Goal: Book appointment/travel/reservation

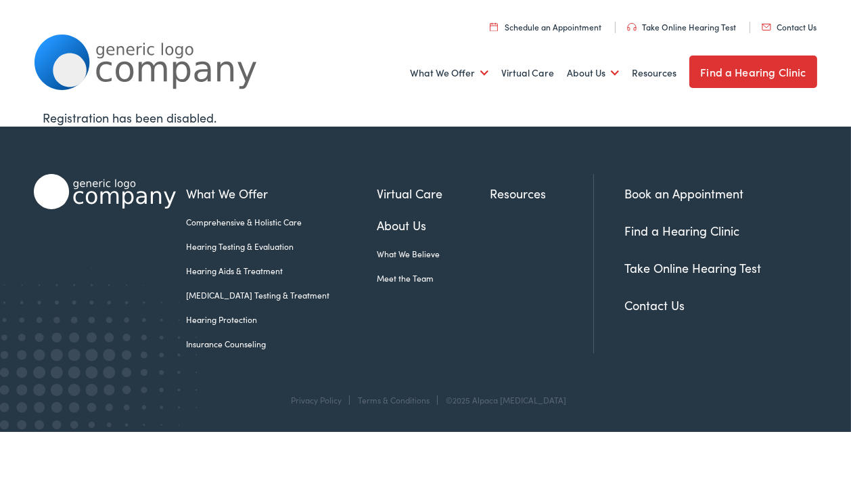
click at [565, 32] on link "Schedule an Appointment" at bounding box center [546, 26] width 112 height 11
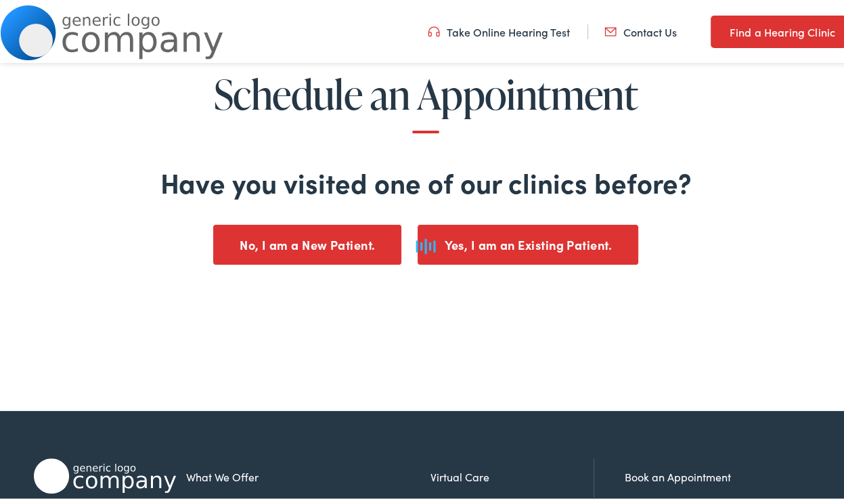
scroll to position [135, 0]
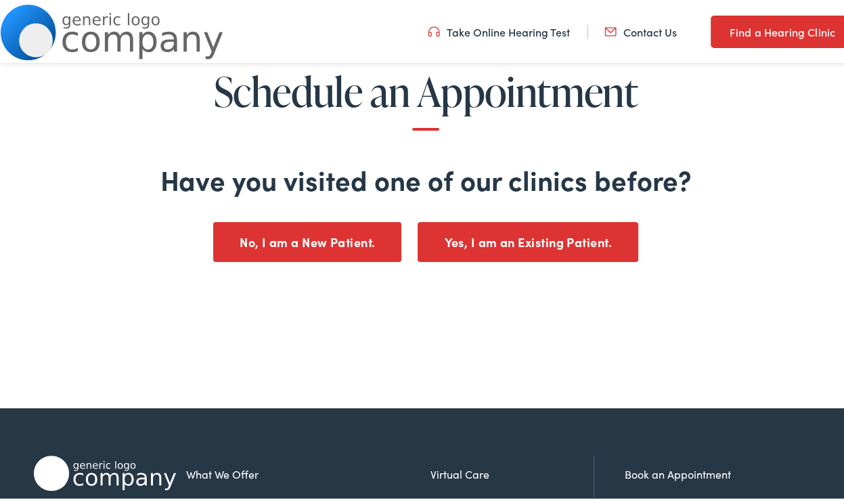
click at [318, 243] on button "No, I am a New Patient." at bounding box center [307, 240] width 188 height 40
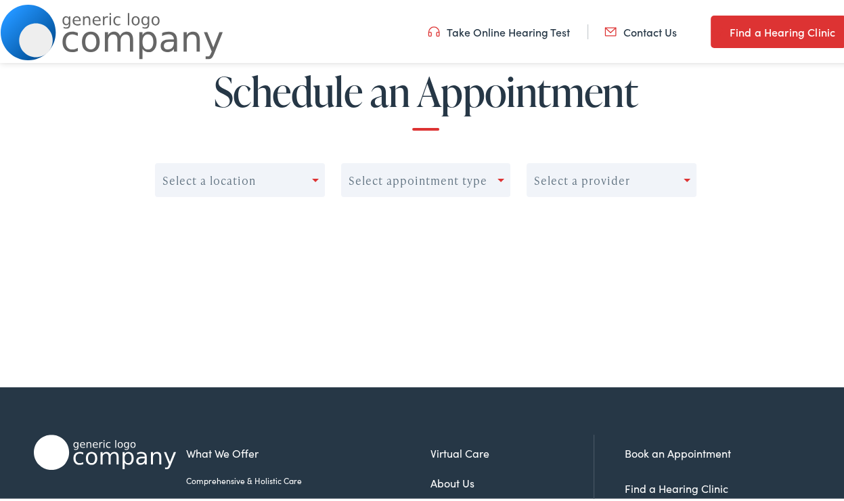
click at [304, 181] on div "Select a location" at bounding box center [234, 177] width 156 height 19
click at [326, 173] on div "0 results available. Use Up and Down to choose options, press Enter to select t…" at bounding box center [425, 179] width 541 height 37
click at [474, 172] on div "Select appointment type" at bounding box center [417, 178] width 139 height 13
drag, startPoint x: 471, startPoint y: 179, endPoint x: 603, endPoint y: 178, distance: 131.9
click at [516, 175] on div "Select a location 0 results available. Select is focused , press Down to open t…" at bounding box center [425, 179] width 541 height 37
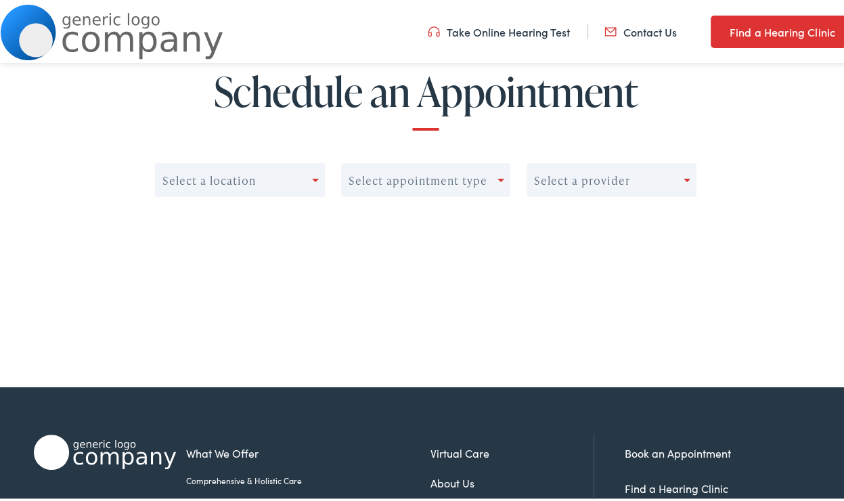
click at [606, 178] on div "Select a provider" at bounding box center [582, 178] width 96 height 13
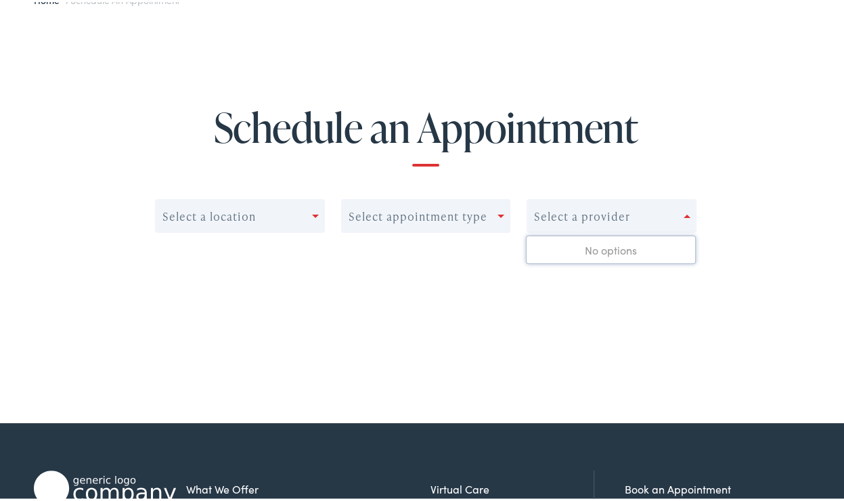
scroll to position [0, 0]
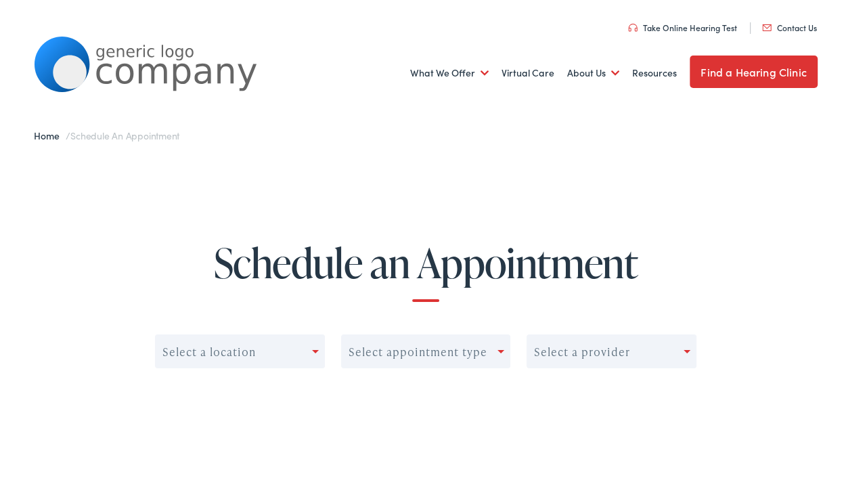
click at [787, 22] on link "Contact Us" at bounding box center [789, 25] width 55 height 11
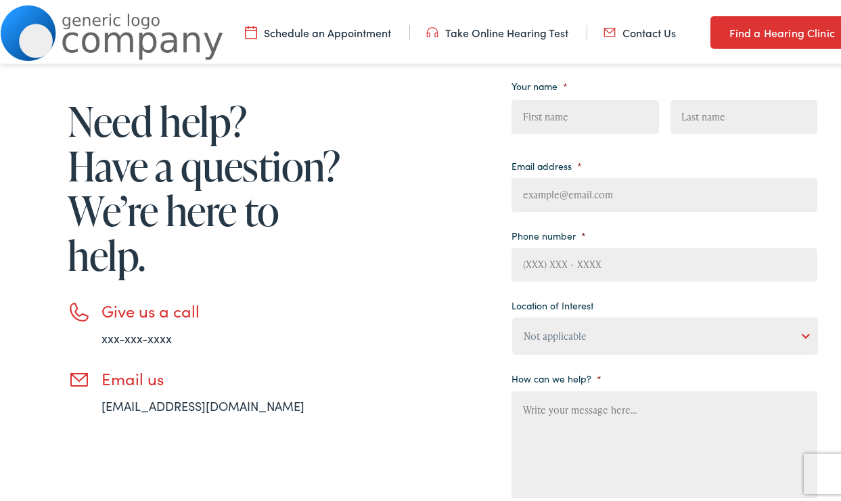
scroll to position [135, 0]
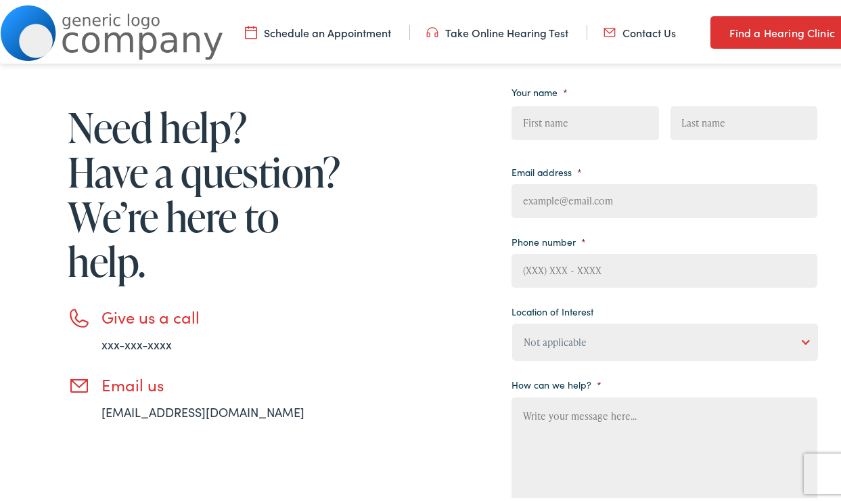
click at [149, 342] on link "xxx-xxx-xxxx" at bounding box center [136, 341] width 70 height 17
